Goal: Task Accomplishment & Management: Manage account settings

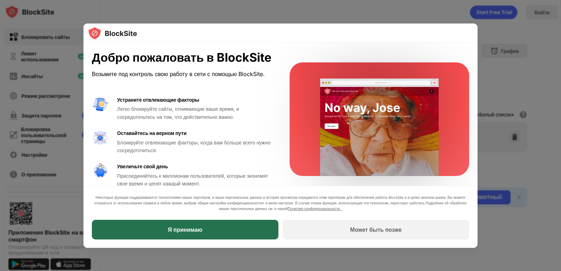
click at [202, 222] on div "Я принимаю" at bounding box center [185, 230] width 187 height 20
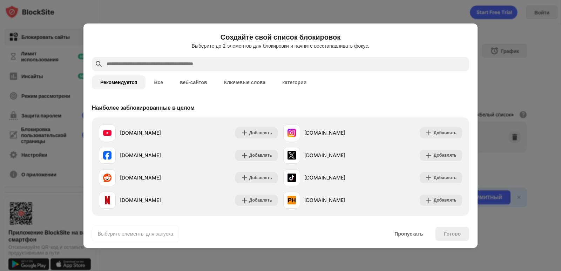
click at [155, 87] on button "Все" at bounding box center [158, 82] width 26 height 14
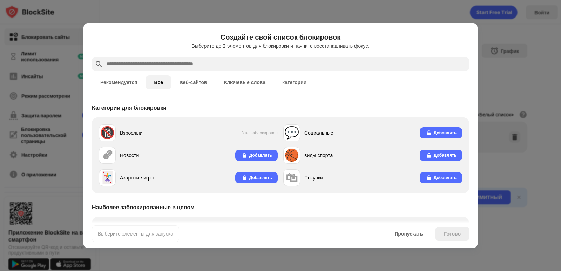
click at [179, 83] on button "веб-сайтов" at bounding box center [193, 82] width 44 height 14
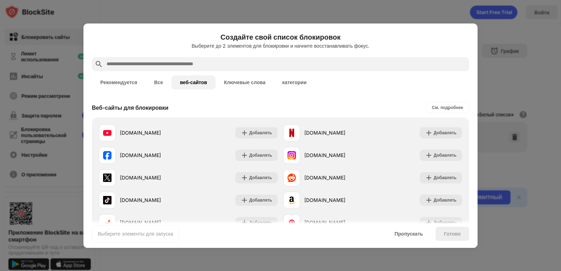
click at [223, 84] on button "Ключевые слова" at bounding box center [245, 82] width 58 height 14
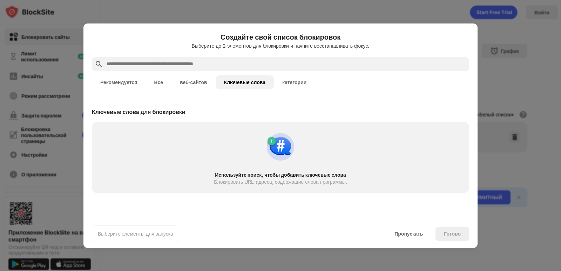
click at [192, 64] on input "text" at bounding box center [286, 64] width 360 height 8
paste input "**********"
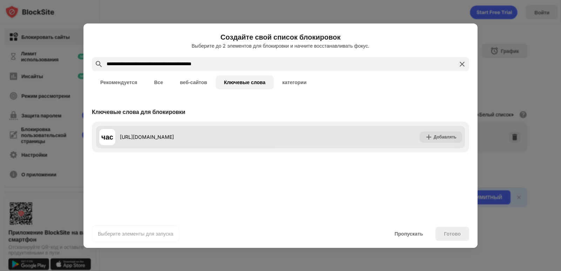
type input "**********"
click at [441, 134] on font "Добавлять" at bounding box center [445, 136] width 23 height 5
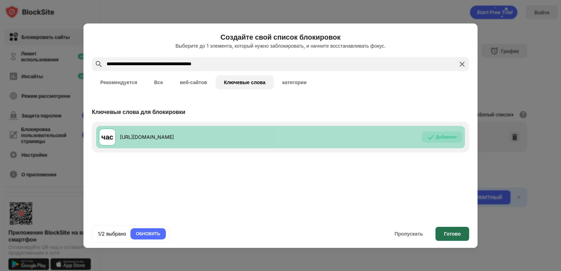
click at [463, 236] on div "Готово" at bounding box center [452, 234] width 34 height 14
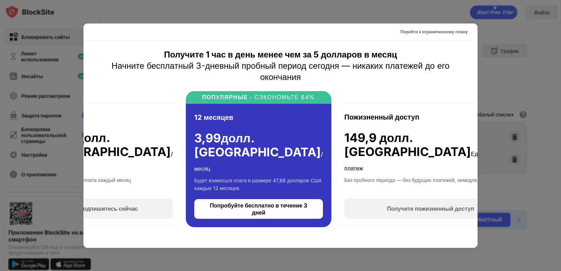
click at [503, 61] on div at bounding box center [280, 135] width 561 height 271
click at [500, 42] on div at bounding box center [280, 135] width 561 height 271
click at [254, 250] on div at bounding box center [280, 135] width 561 height 271
click at [258, 263] on div at bounding box center [280, 135] width 561 height 271
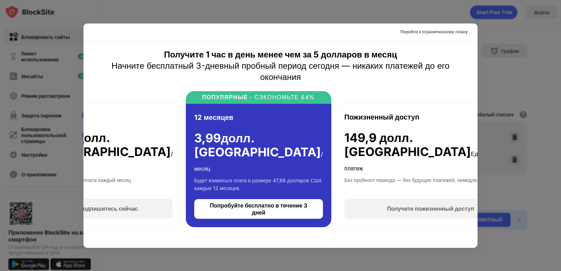
click at [258, 263] on div at bounding box center [280, 135] width 561 height 271
click at [259, 261] on div at bounding box center [280, 135] width 561 height 271
click at [260, 260] on div at bounding box center [280, 135] width 561 height 271
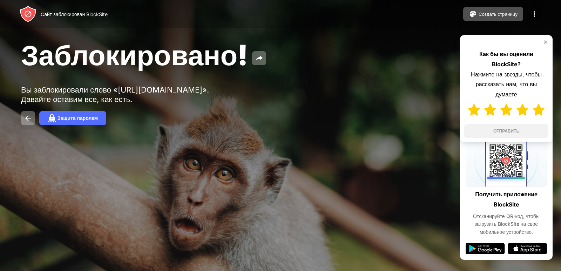
click at [538, 110] on img at bounding box center [539, 110] width 12 height 12
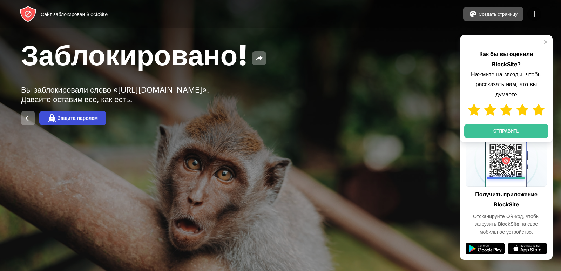
click at [63, 121] on font "Защита паролем" at bounding box center [77, 118] width 40 height 6
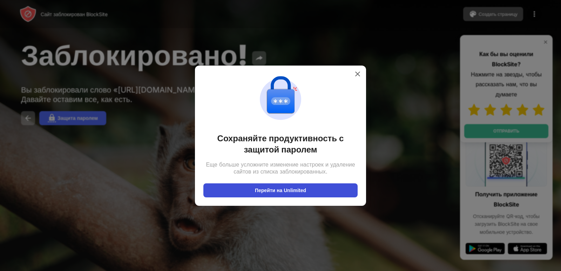
click at [275, 190] on font "Перейти на Unlimited" at bounding box center [280, 191] width 51 height 6
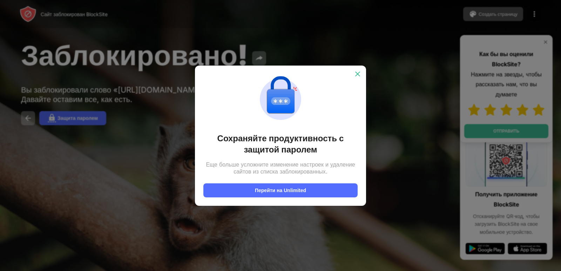
click at [360, 73] on img at bounding box center [357, 73] width 7 height 7
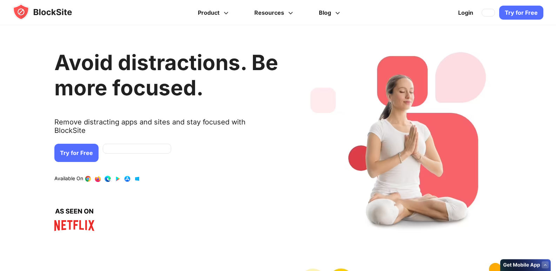
click at [75, 149] on link "Try for Free" at bounding box center [76, 153] width 44 height 18
click at [83, 144] on link "Try for Free" at bounding box center [76, 153] width 44 height 18
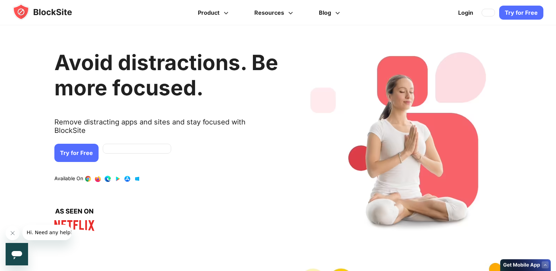
click at [83, 144] on link "Try for Free" at bounding box center [76, 153] width 44 height 18
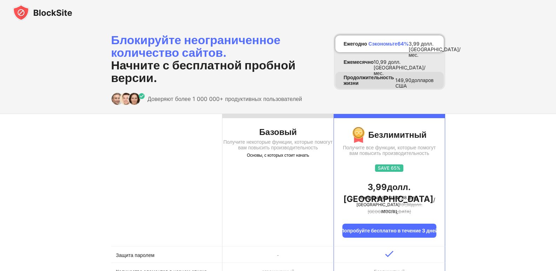
click at [345, 74] on div "Продолжительность жизни 149,90 долларов США" at bounding box center [389, 80] width 108 height 17
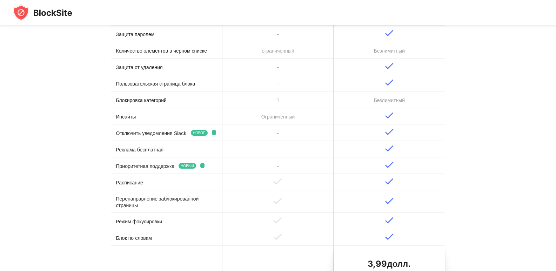
scroll to position [144, 0]
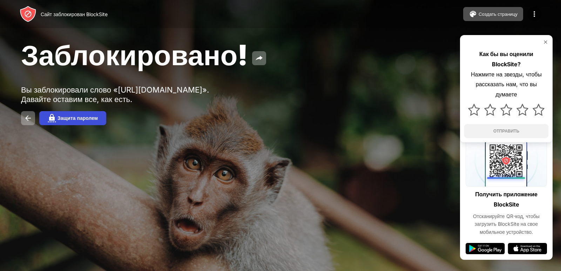
click at [90, 121] on font "Защита паролем" at bounding box center [77, 118] width 40 height 6
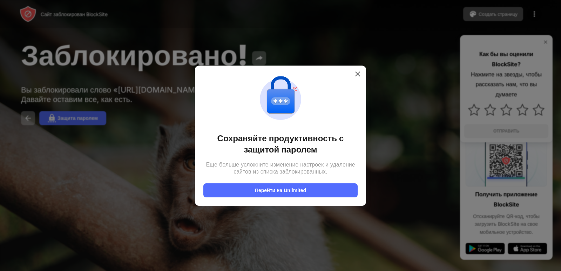
click at [118, 153] on div at bounding box center [280, 135] width 561 height 271
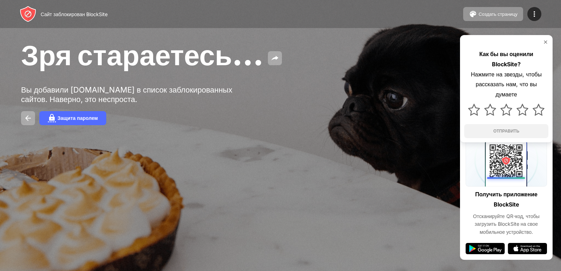
click at [540, 113] on div at bounding box center [506, 110] width 84 height 20
click at [539, 109] on img at bounding box center [539, 110] width 12 height 12
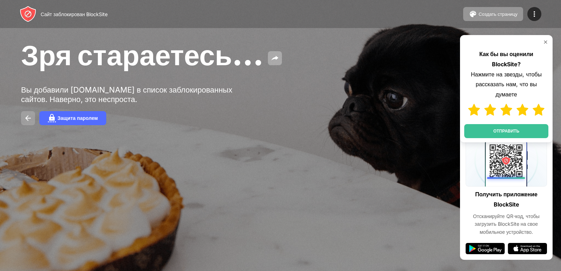
click at [26, 118] on img at bounding box center [28, 118] width 8 height 8
